Goal: Check status: Check status

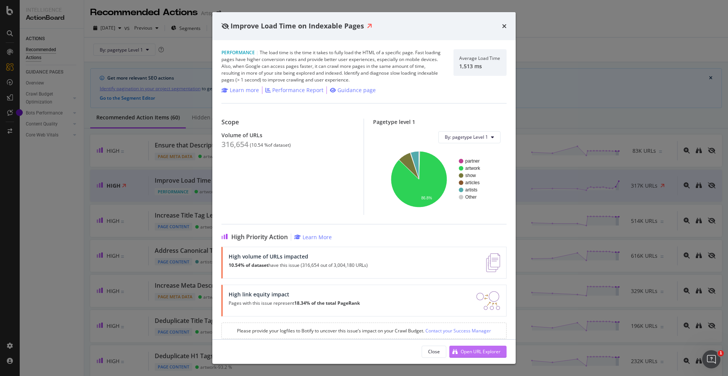
click at [479, 351] on div "Open URL Explorer" at bounding box center [481, 351] width 40 height 6
click at [307, 89] on div "Performance Report" at bounding box center [297, 90] width 51 height 8
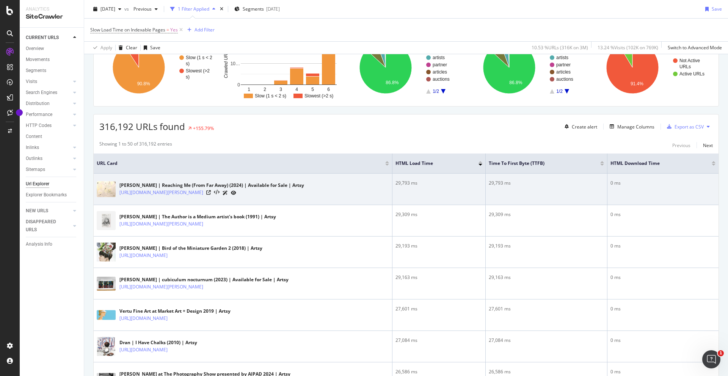
scroll to position [85, 0]
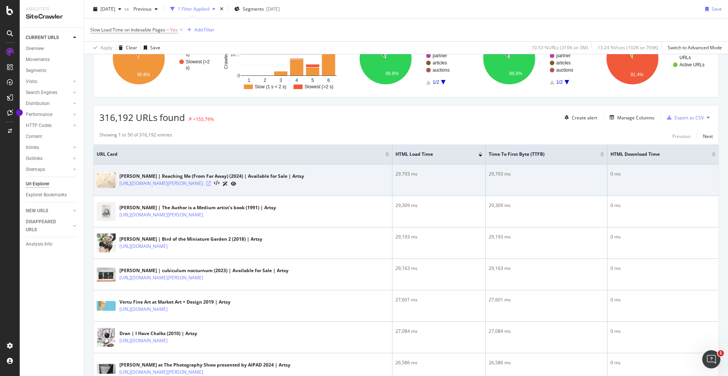
click at [211, 182] on icon at bounding box center [208, 183] width 5 height 5
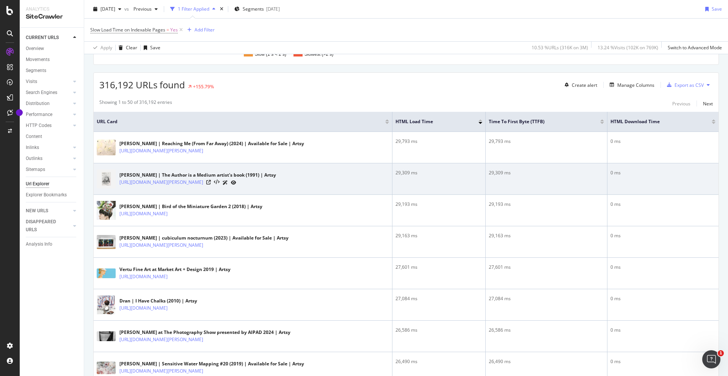
scroll to position [120, 0]
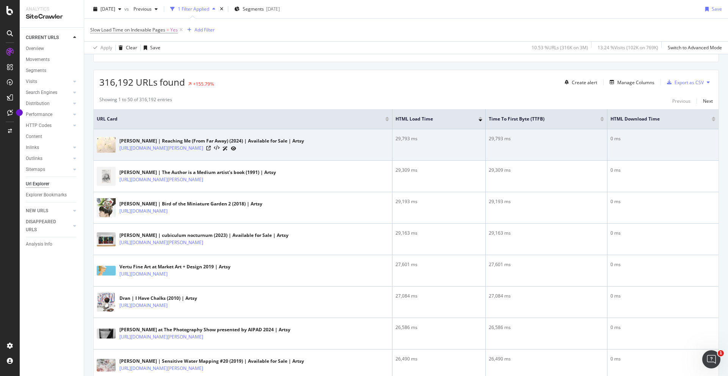
click at [236, 147] on icon at bounding box center [233, 148] width 5 height 5
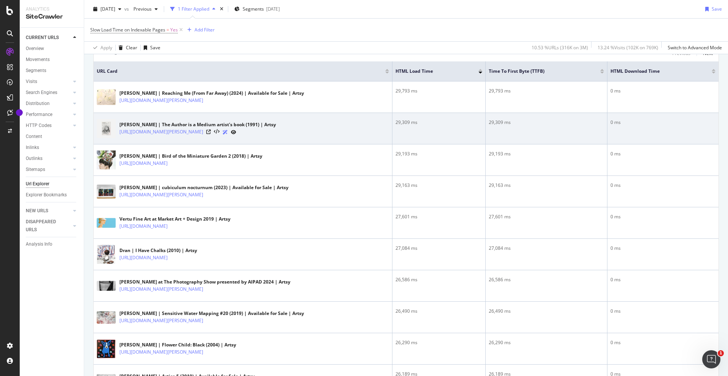
scroll to position [0, 0]
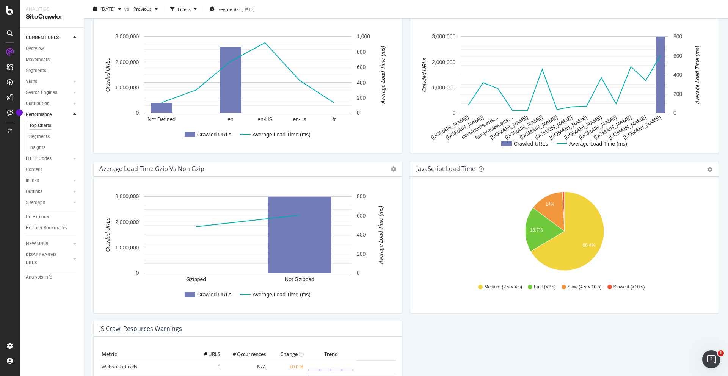
scroll to position [445, 0]
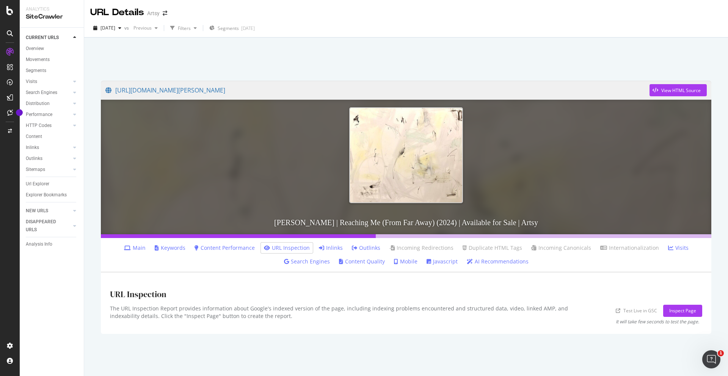
click at [655, 311] on link "Test Live in GSC" at bounding box center [636, 311] width 41 height 8
click at [679, 309] on div "Inspect Page" at bounding box center [682, 310] width 27 height 6
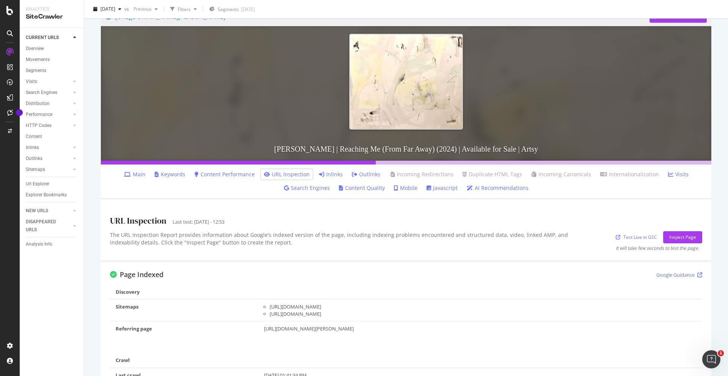
scroll to position [53, 0]
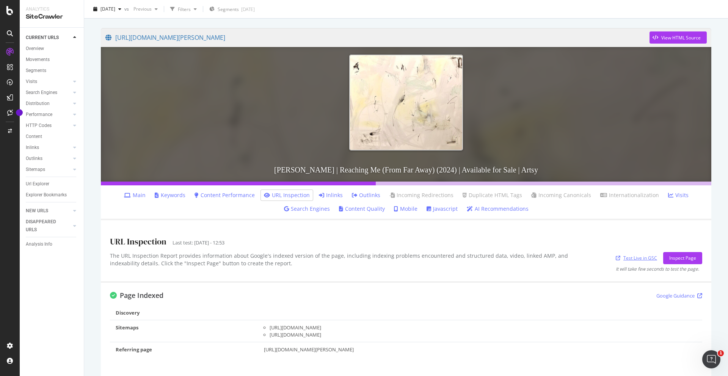
click at [629, 259] on link "Test Live in GSC" at bounding box center [636, 258] width 41 height 8
